Goal: Navigation & Orientation: Find specific page/section

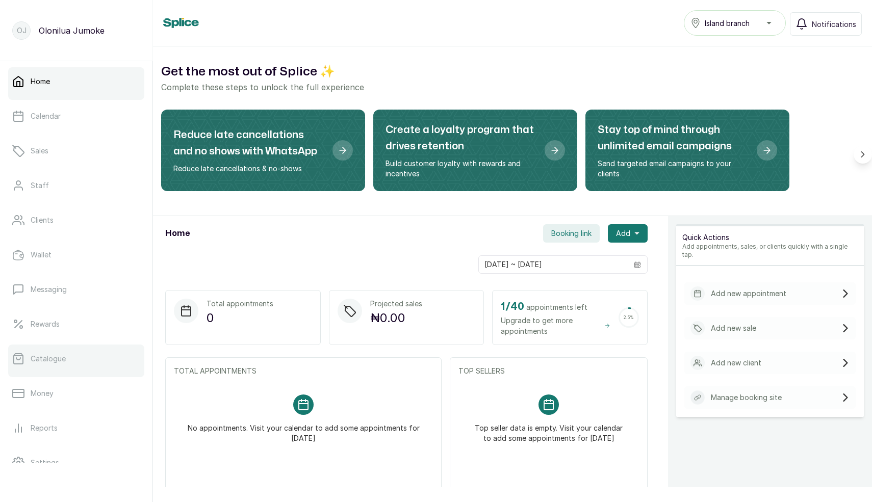
click at [43, 353] on link "Catalogue" at bounding box center [76, 359] width 136 height 29
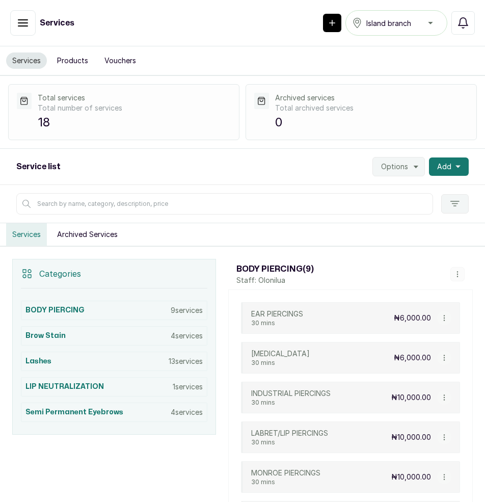
click at [444, 319] on icon "button" at bounding box center [444, 318] width 7 height 7
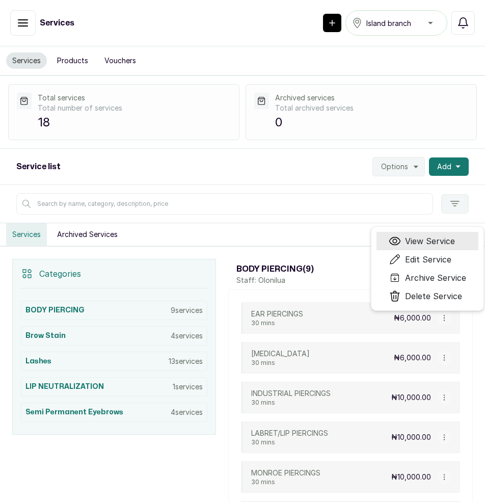
click at [442, 245] on span "View Service" at bounding box center [430, 241] width 50 height 12
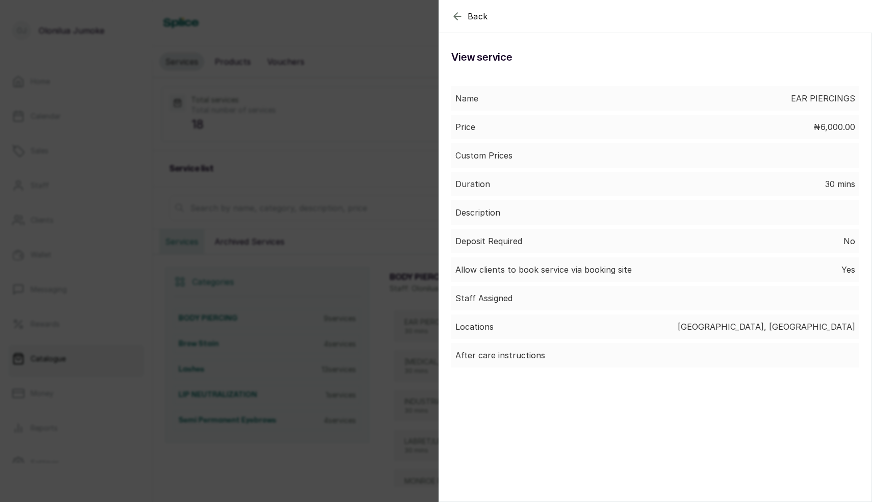
click at [391, 121] on div "Back Service View service Name EAR PIERCINGS Price ₦6,000.00 Custom Prices Dura…" at bounding box center [436, 251] width 872 height 502
